Goal: Information Seeking & Learning: Compare options

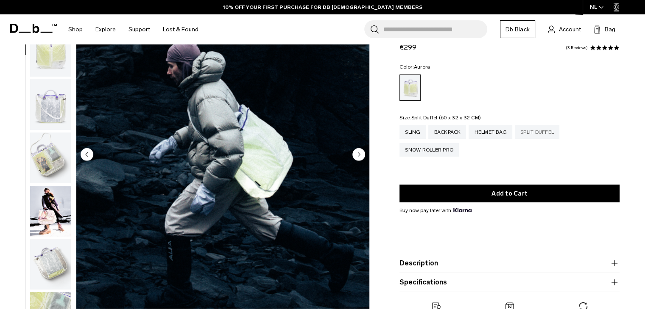
click at [544, 133] on div "Split Duffel" at bounding box center [537, 132] width 45 height 14
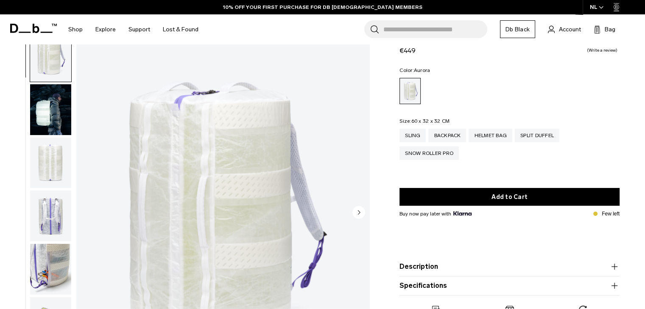
click at [356, 217] on circle "Next slide" at bounding box center [358, 212] width 13 height 13
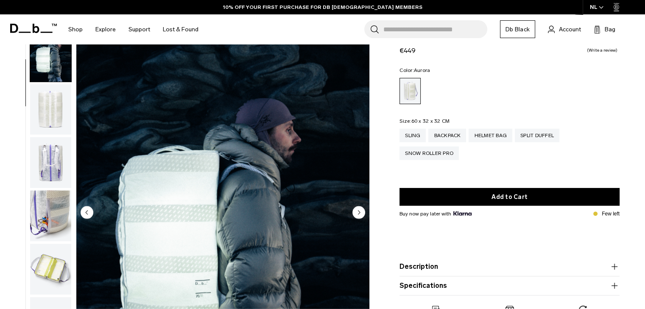
click at [356, 217] on circle "Next slide" at bounding box center [358, 212] width 13 height 13
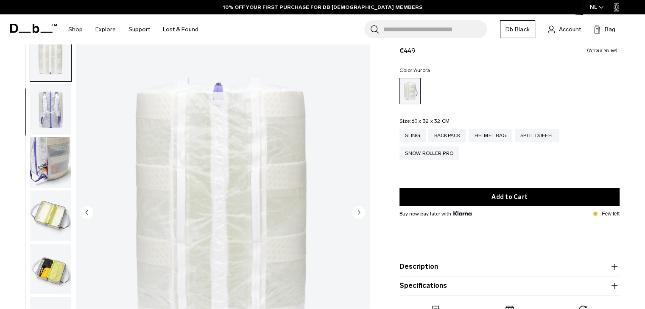
click at [356, 217] on circle "Next slide" at bounding box center [358, 212] width 13 height 13
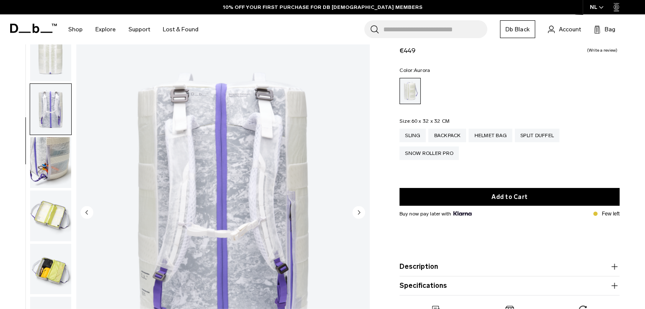
scroll to position [160, 0]
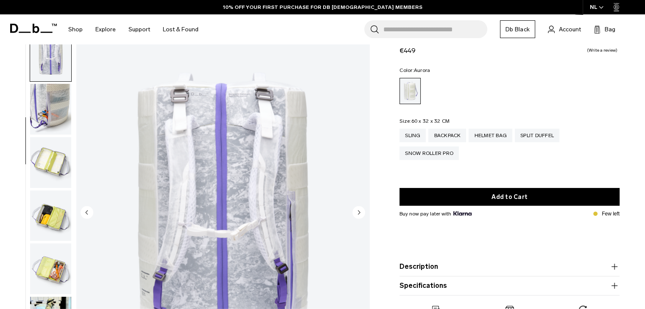
click at [356, 217] on circle "Next slide" at bounding box center [358, 212] width 13 height 13
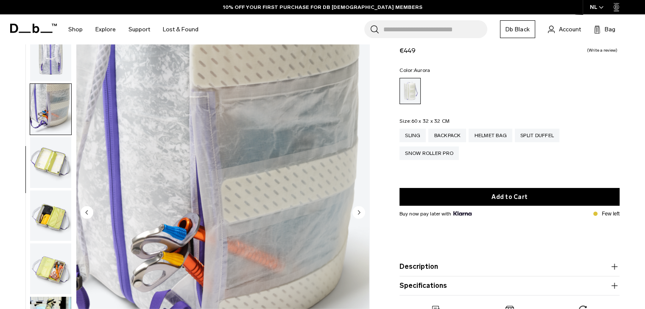
scroll to position [214, 0]
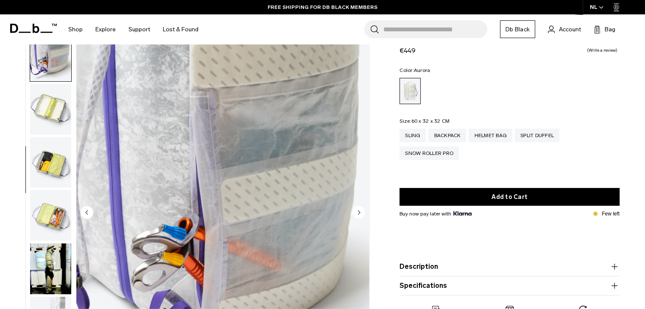
click at [356, 217] on circle "Next slide" at bounding box center [358, 212] width 13 height 13
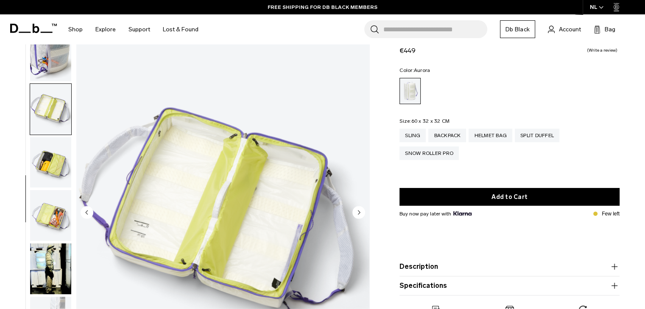
scroll to position [266, 0]
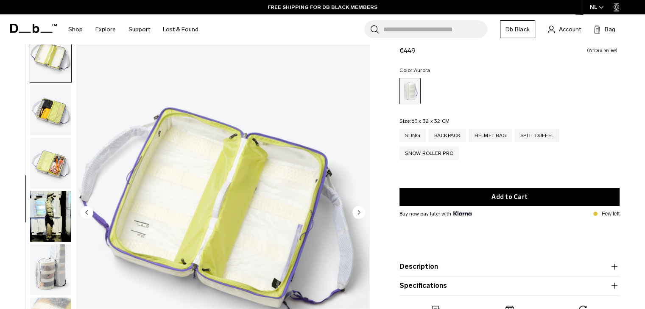
click at [356, 217] on circle "Next slide" at bounding box center [358, 212] width 13 height 13
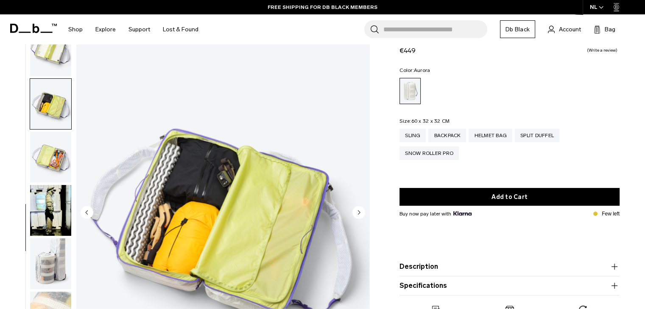
click at [356, 217] on circle "Next slide" at bounding box center [358, 212] width 13 height 13
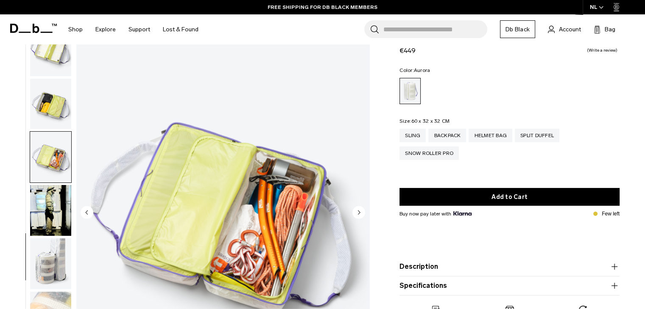
click at [356, 217] on circle "Next slide" at bounding box center [358, 212] width 13 height 13
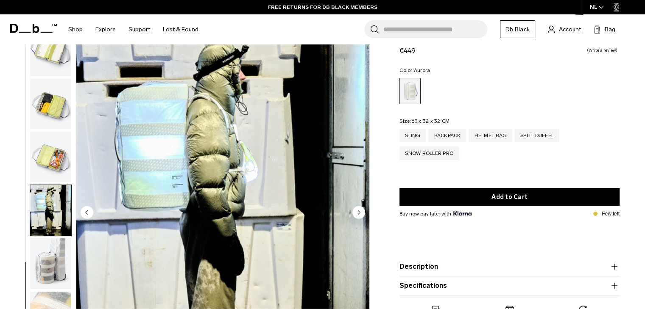
click at [419, 142] on div "Sling" at bounding box center [412, 136] width 26 height 14
click at [419, 139] on div "Sling" at bounding box center [412, 136] width 26 height 14
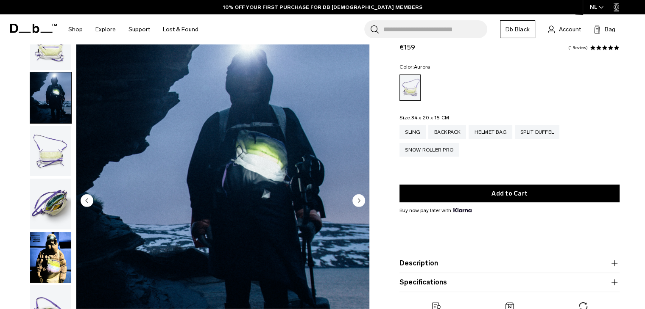
click at [361, 200] on circle "Next slide" at bounding box center [358, 200] width 13 height 13
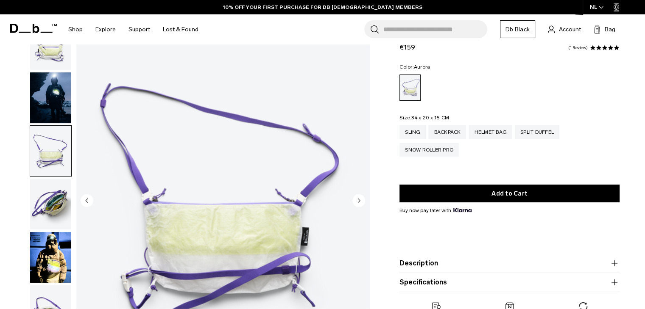
click at [361, 200] on circle "Next slide" at bounding box center [358, 200] width 13 height 13
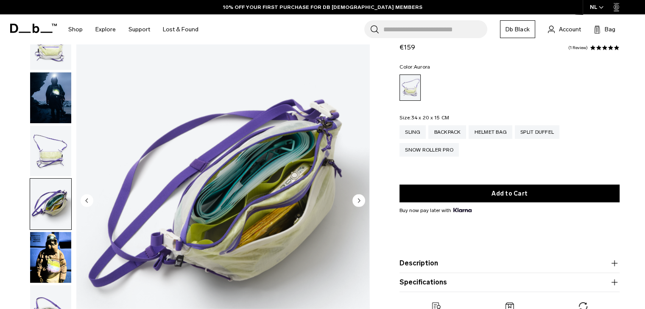
click at [361, 200] on circle "Next slide" at bounding box center [358, 200] width 13 height 13
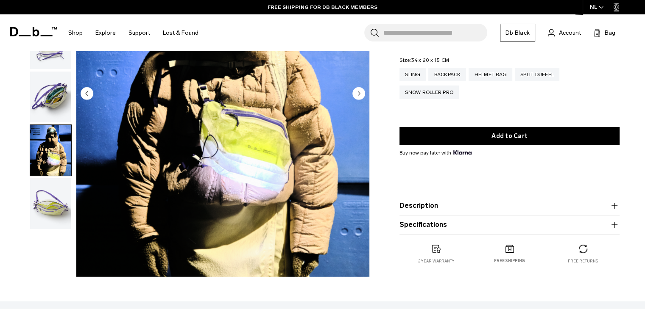
scroll to position [152, 0]
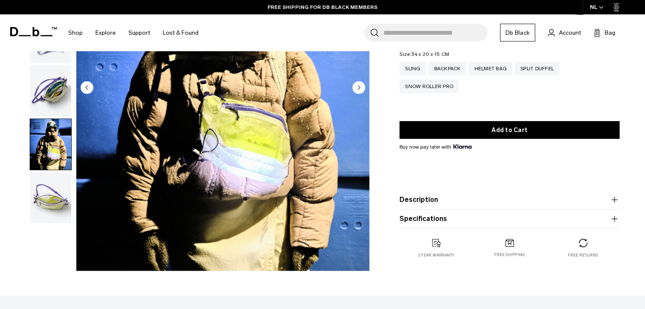
click at [361, 92] on circle "Next slide" at bounding box center [358, 87] width 13 height 13
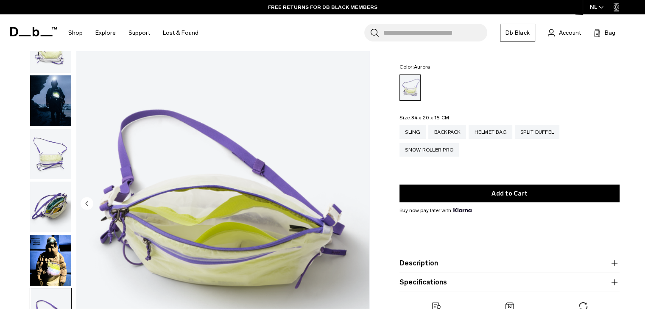
scroll to position [36, 0]
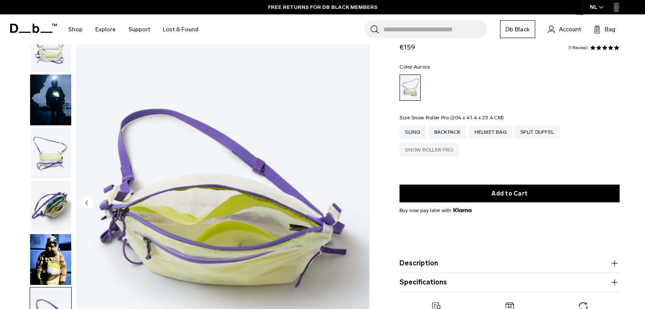
click at [448, 152] on div "Snow Roller Pro" at bounding box center [428, 150] width 59 height 14
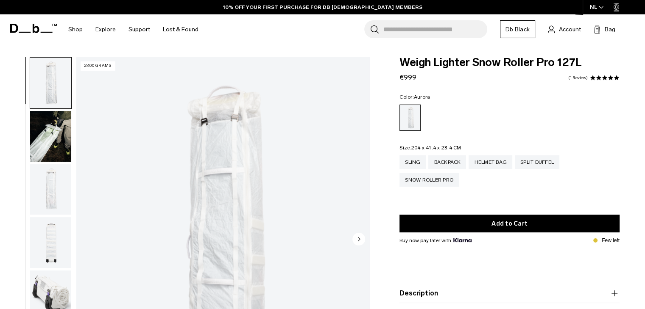
click at [361, 239] on circle "Next slide" at bounding box center [358, 239] width 13 height 13
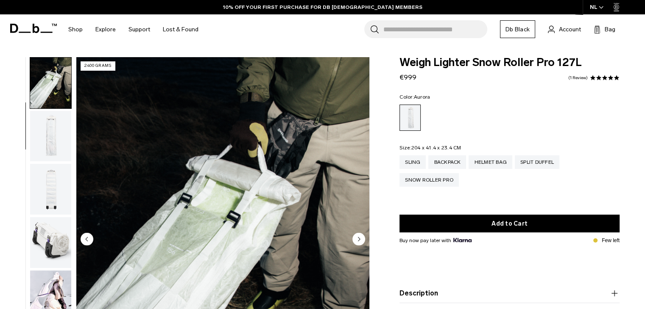
scroll to position [84, 0]
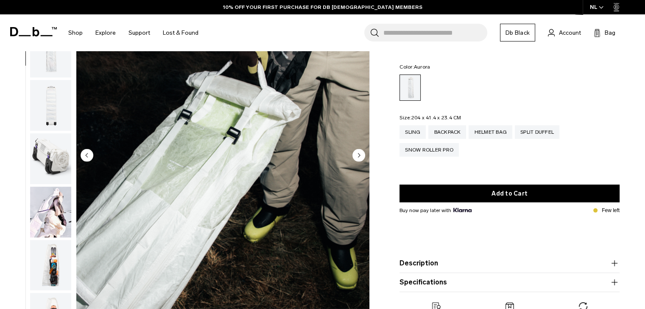
click at [362, 155] on circle "Next slide" at bounding box center [358, 155] width 13 height 13
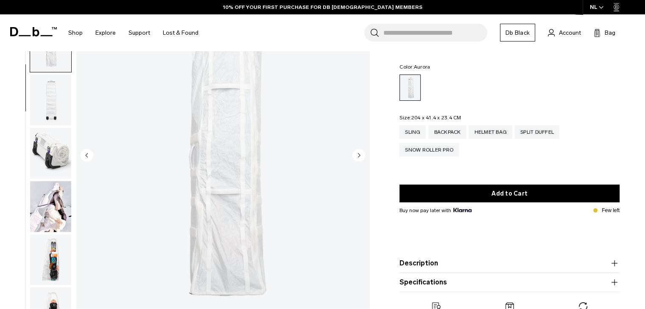
click at [362, 155] on circle "Next slide" at bounding box center [358, 155] width 13 height 13
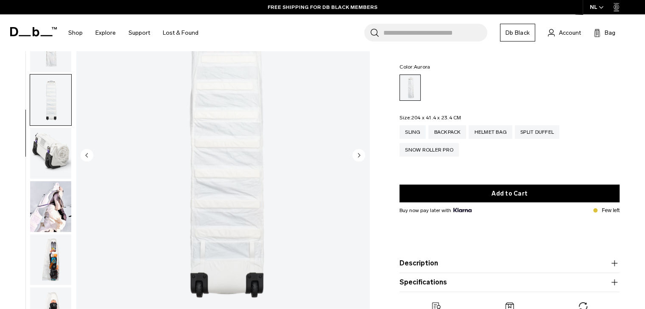
click at [362, 155] on circle "Next slide" at bounding box center [358, 155] width 13 height 13
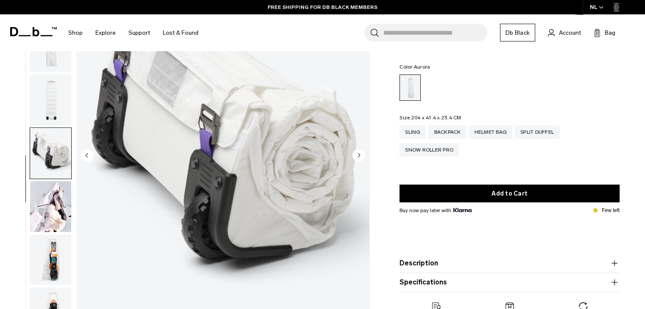
click at [362, 155] on circle "Next slide" at bounding box center [358, 155] width 13 height 13
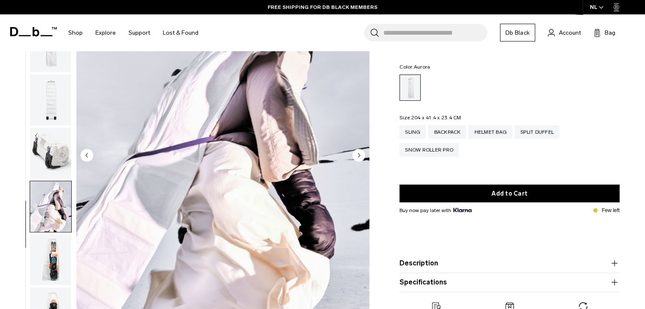
click at [362, 155] on circle "Next slide" at bounding box center [358, 155] width 13 height 13
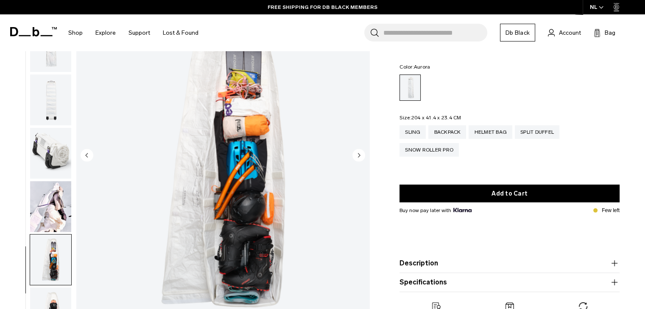
click at [362, 155] on circle "Next slide" at bounding box center [358, 155] width 13 height 13
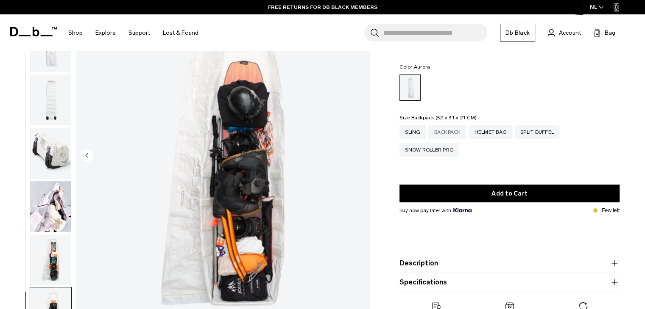
click at [450, 132] on div "Backpack" at bounding box center [447, 132] width 38 height 14
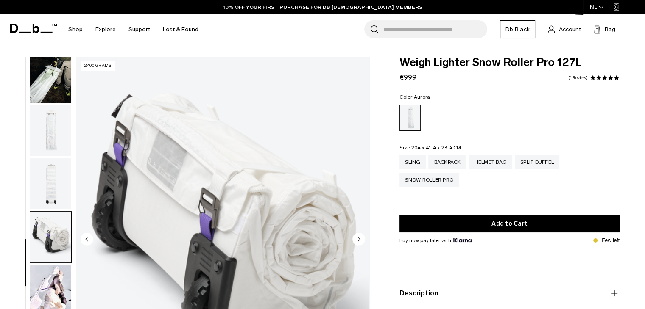
click at [362, 239] on circle "Next slide" at bounding box center [358, 239] width 13 height 13
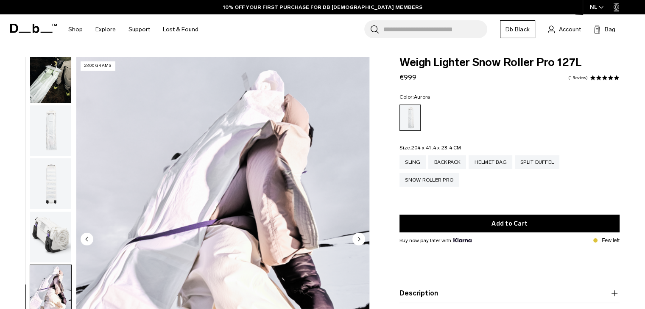
click at [362, 239] on circle "Next slide" at bounding box center [358, 239] width 13 height 13
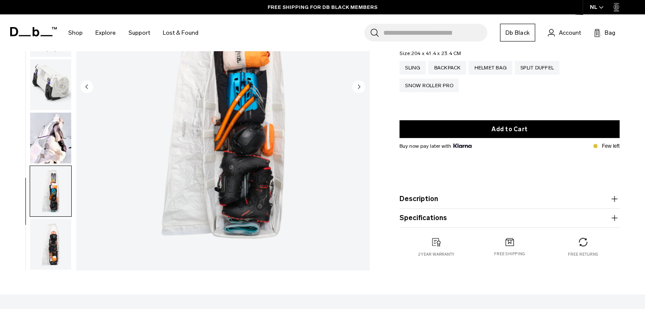
scroll to position [154, 0]
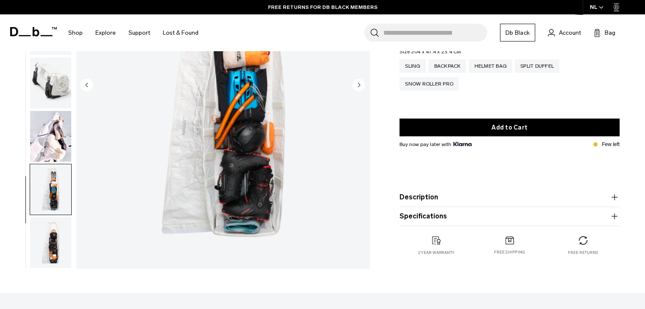
click at [363, 87] on circle "Next slide" at bounding box center [358, 84] width 13 height 13
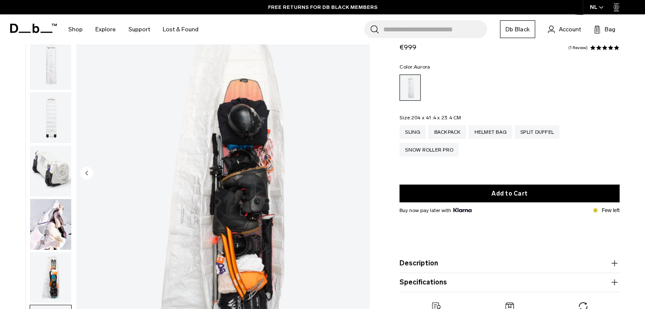
scroll to position [66, 0]
click at [587, 88] on ul at bounding box center [509, 88] width 220 height 26
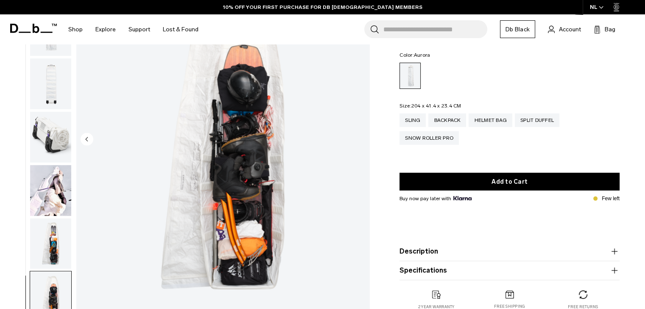
scroll to position [100, 0]
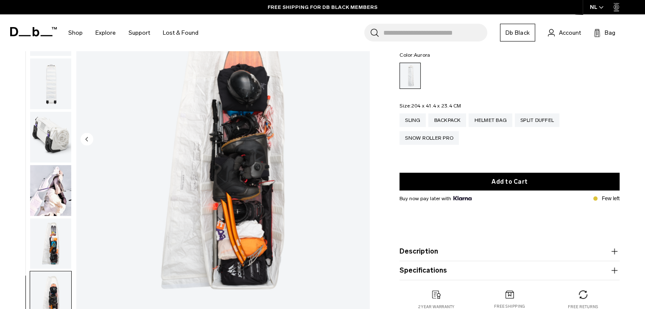
click at [62, 234] on img "button" at bounding box center [50, 244] width 41 height 51
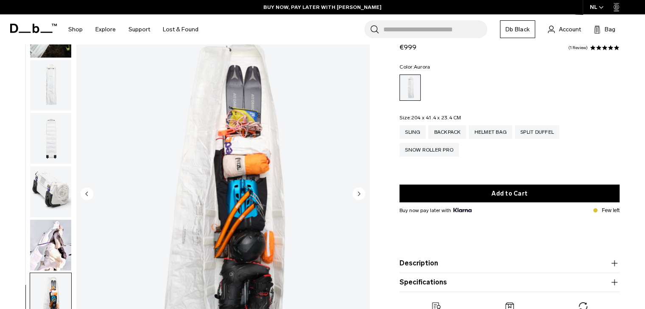
scroll to position [0, 0]
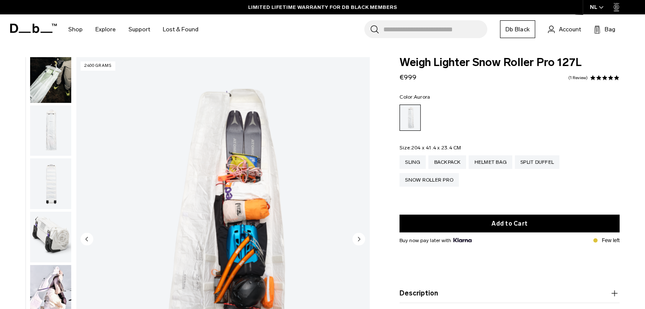
click at [596, 114] on ul at bounding box center [509, 118] width 220 height 26
click at [377, 131] on div "Weigh Lighter Snow Roller Pro 127L €999 5.0 star rating 1 Review Color: [GEOGRA…" at bounding box center [509, 213] width 271 height 312
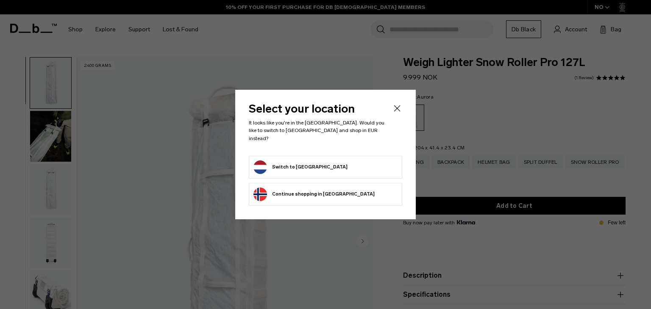
click at [397, 112] on icon "Close" at bounding box center [397, 109] width 6 height 6
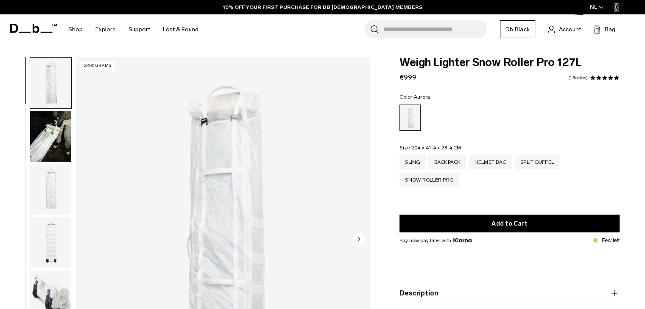
drag, startPoint x: 0, startPoint y: 0, endPoint x: 376, endPoint y: 128, distance: 397.5
click at [385, 116] on div "Weigh Lighter Snow Roller Pro 127L €999 5.0 star rating 1 Review Color: [GEOGRA…" at bounding box center [509, 213] width 271 height 312
